Goal: Information Seeking & Learning: Learn about a topic

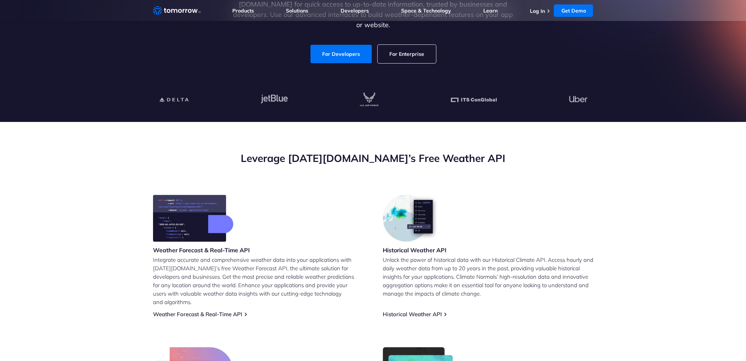
scroll to position [220, 0]
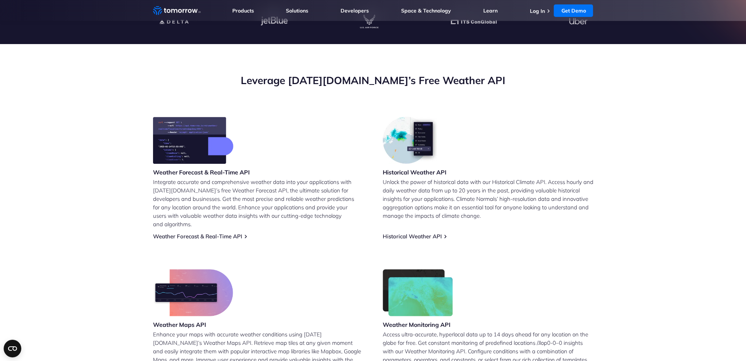
click at [435, 175] on h3 "Historical Weather API" at bounding box center [415, 172] width 64 height 8
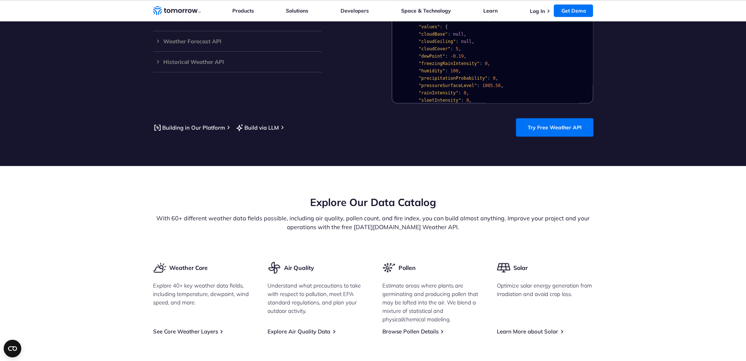
scroll to position [917, 0]
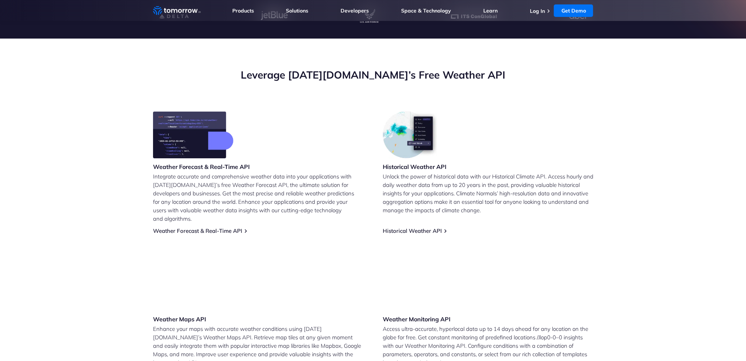
scroll to position [257, 0]
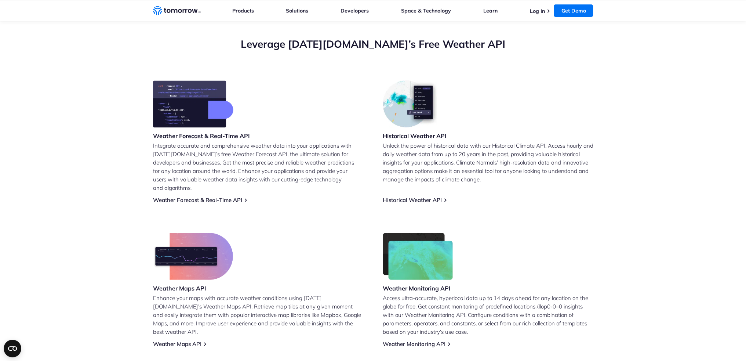
click at [417, 195] on div "Weather Forecast & Real-Time API Integrate accurate and comprehensive weather d…" at bounding box center [373, 213] width 440 height 267
click at [417, 196] on link "Historical Weather API" at bounding box center [412, 199] width 59 height 7
click at [182, 103] on img at bounding box center [193, 103] width 80 height 47
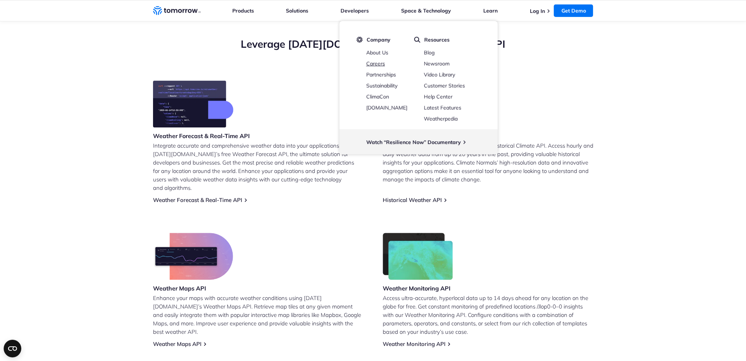
click at [377, 65] on link "Careers" at bounding box center [375, 63] width 19 height 7
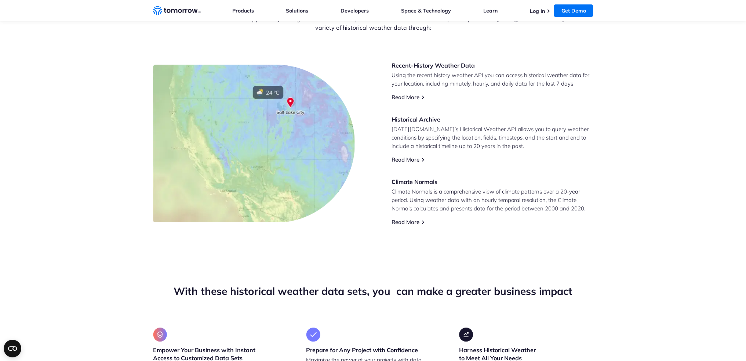
scroll to position [403, 0]
